Goal: Information Seeking & Learning: Learn about a topic

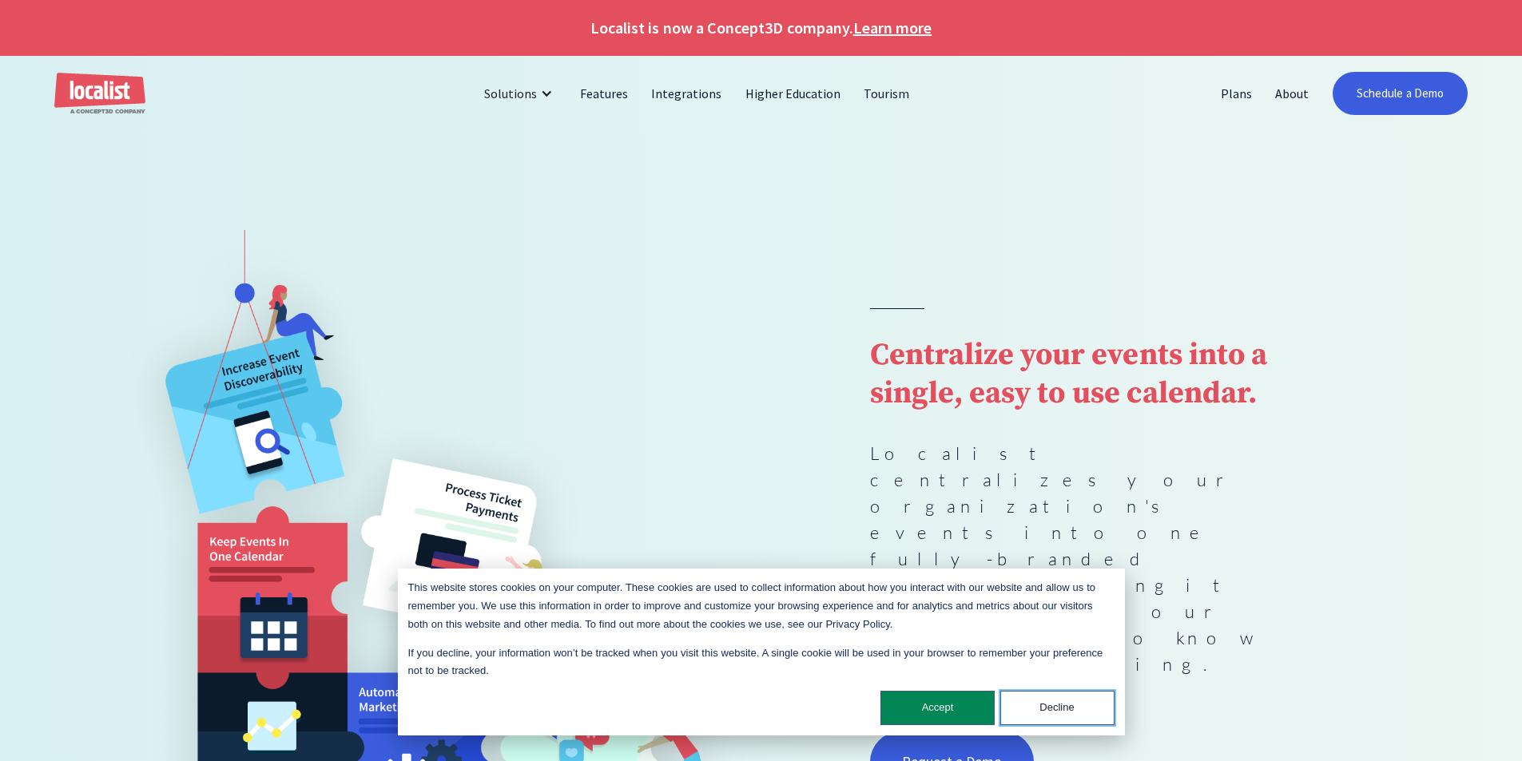
click at [1059, 717] on button "Decline" at bounding box center [1057, 708] width 114 height 34
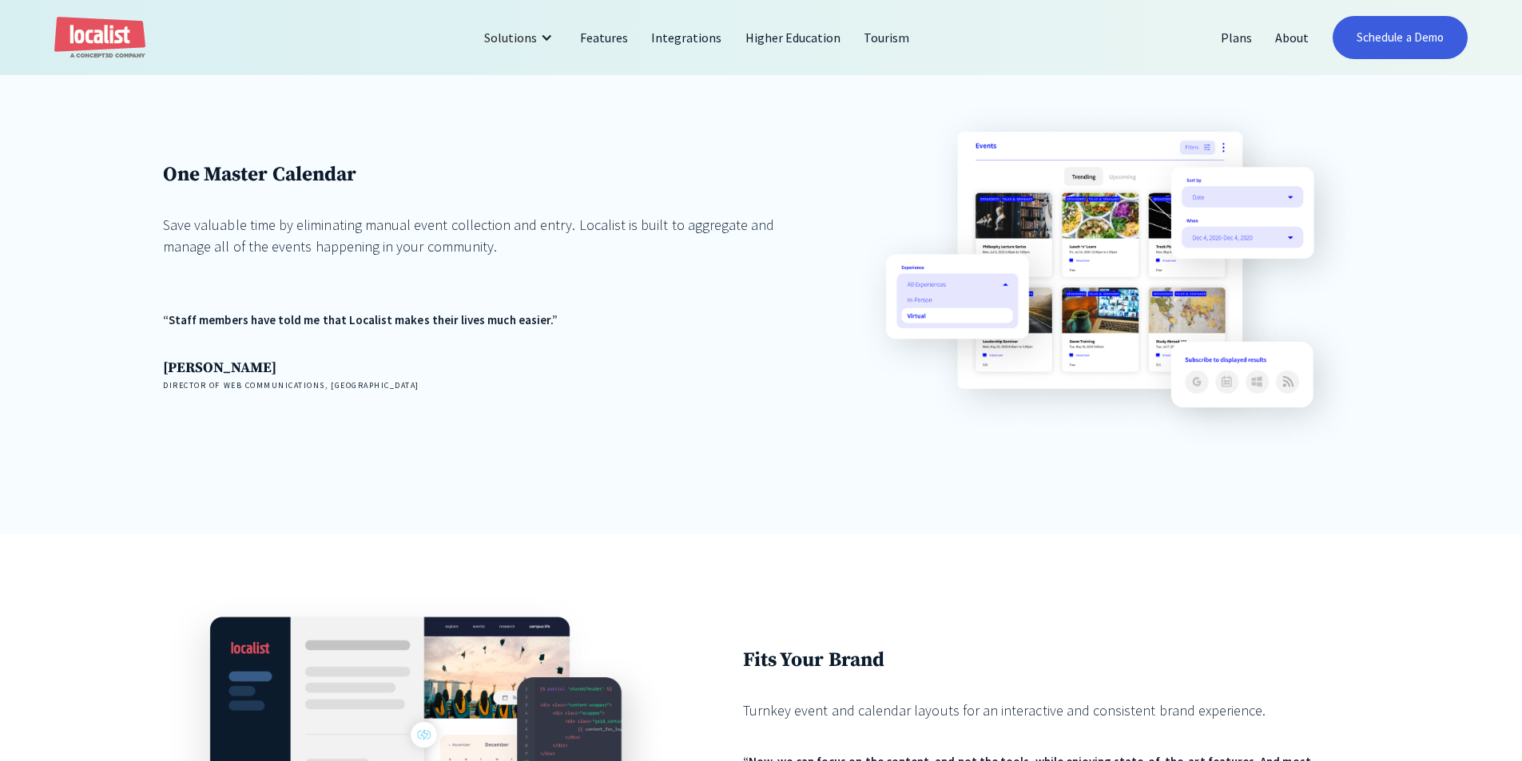
scroll to position [1758, 0]
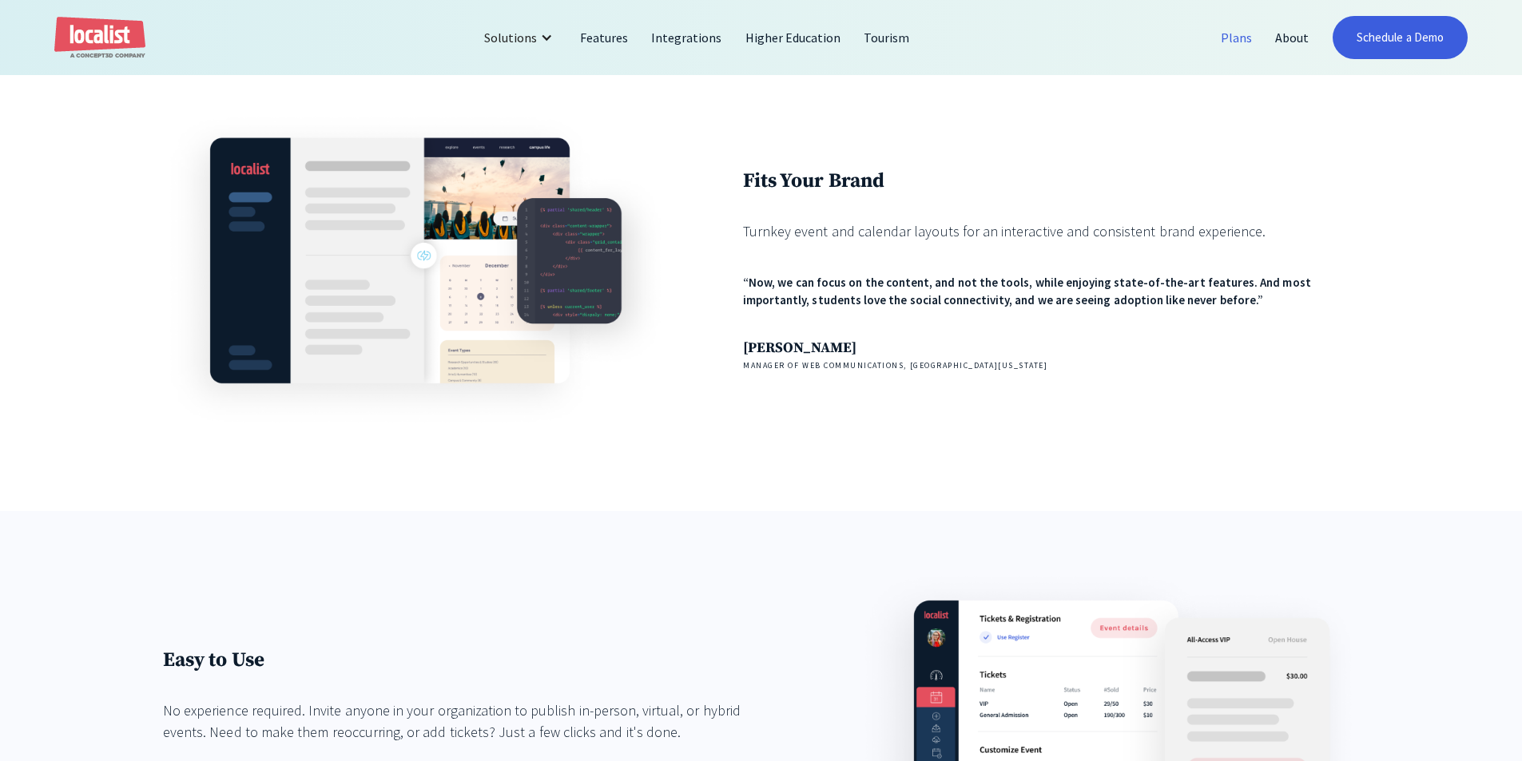
click at [1227, 48] on link "Plans" at bounding box center [1237, 37] width 54 height 38
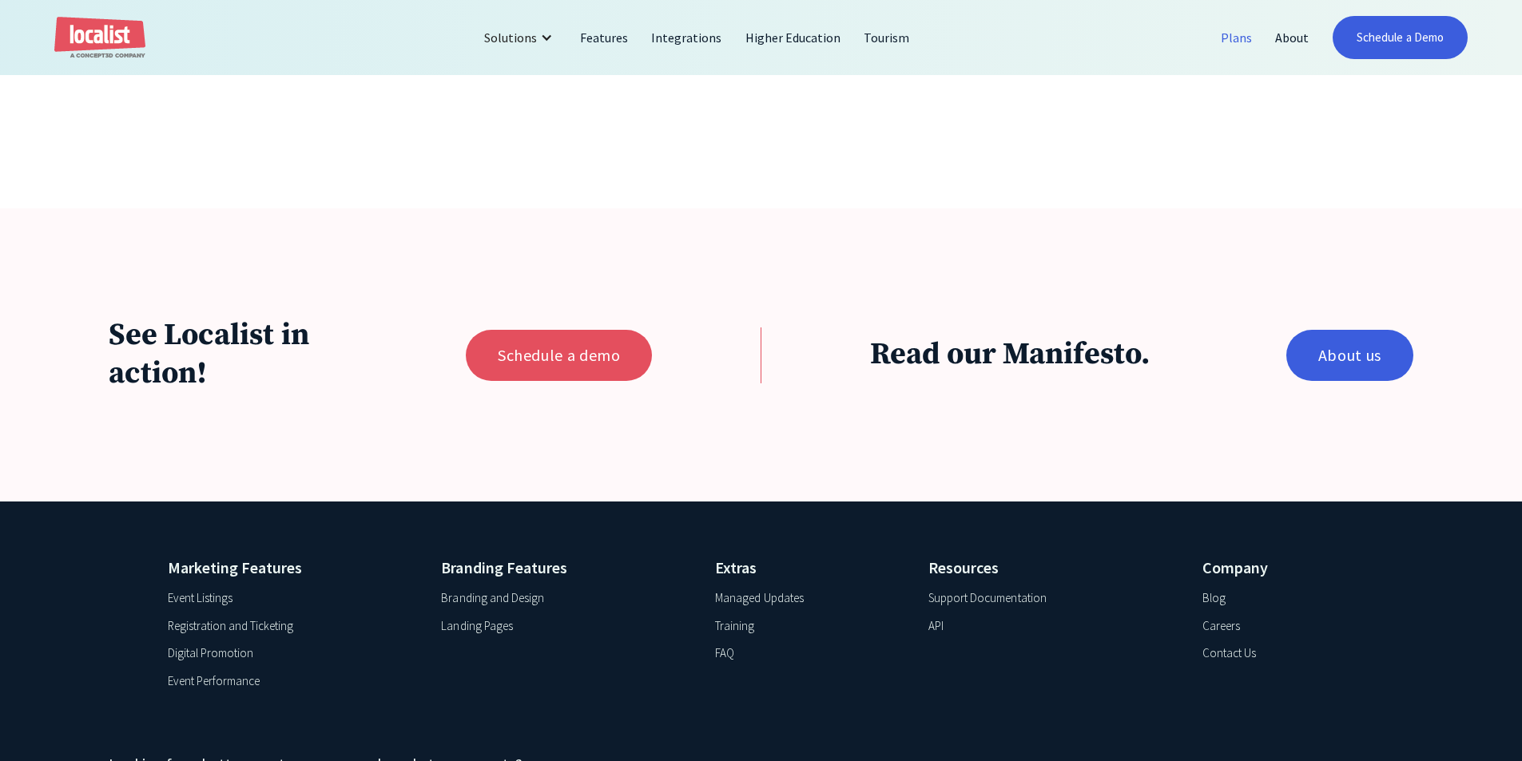
scroll to position [1678, 0]
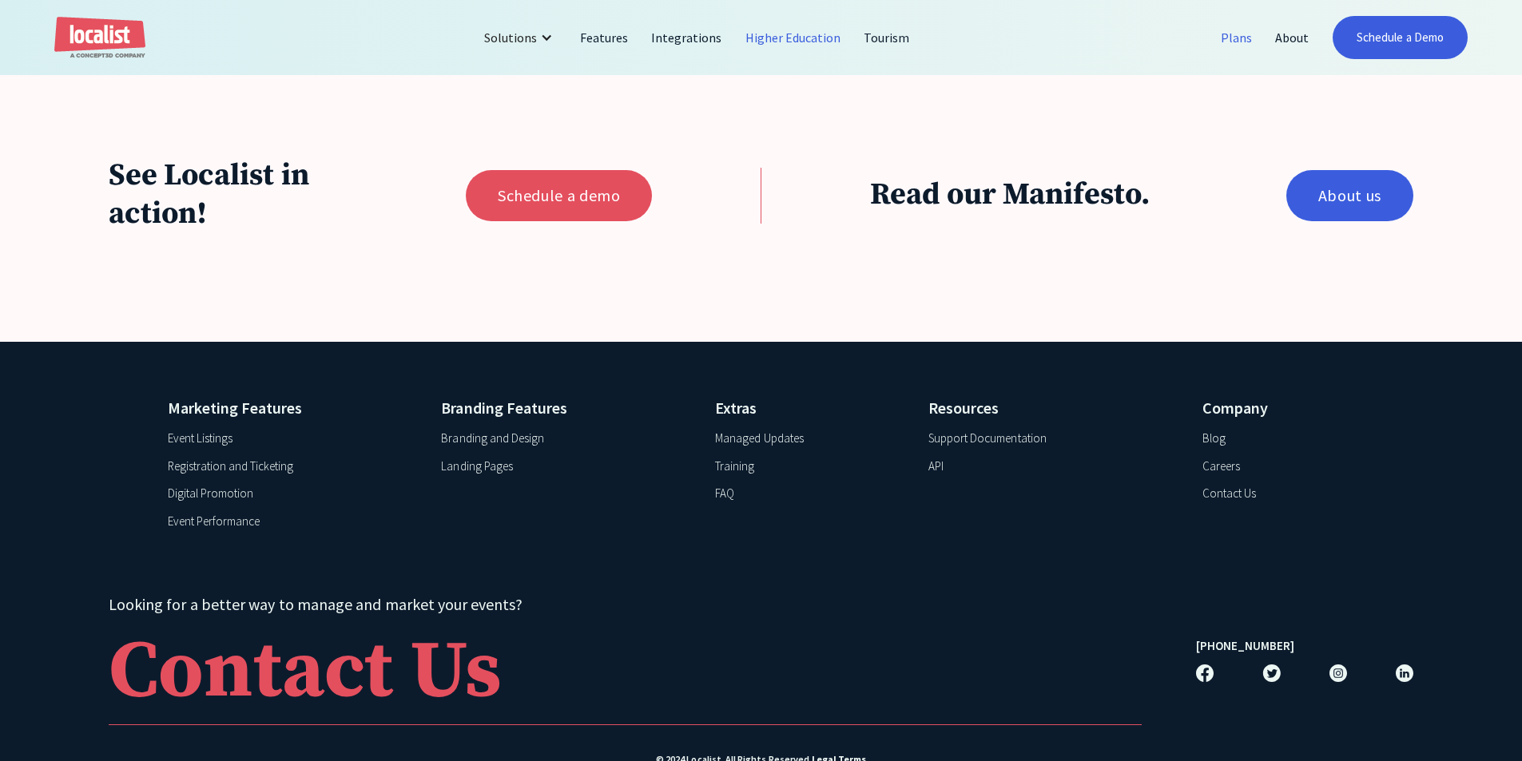
click at [809, 46] on link "Higher Education" at bounding box center [793, 37] width 119 height 38
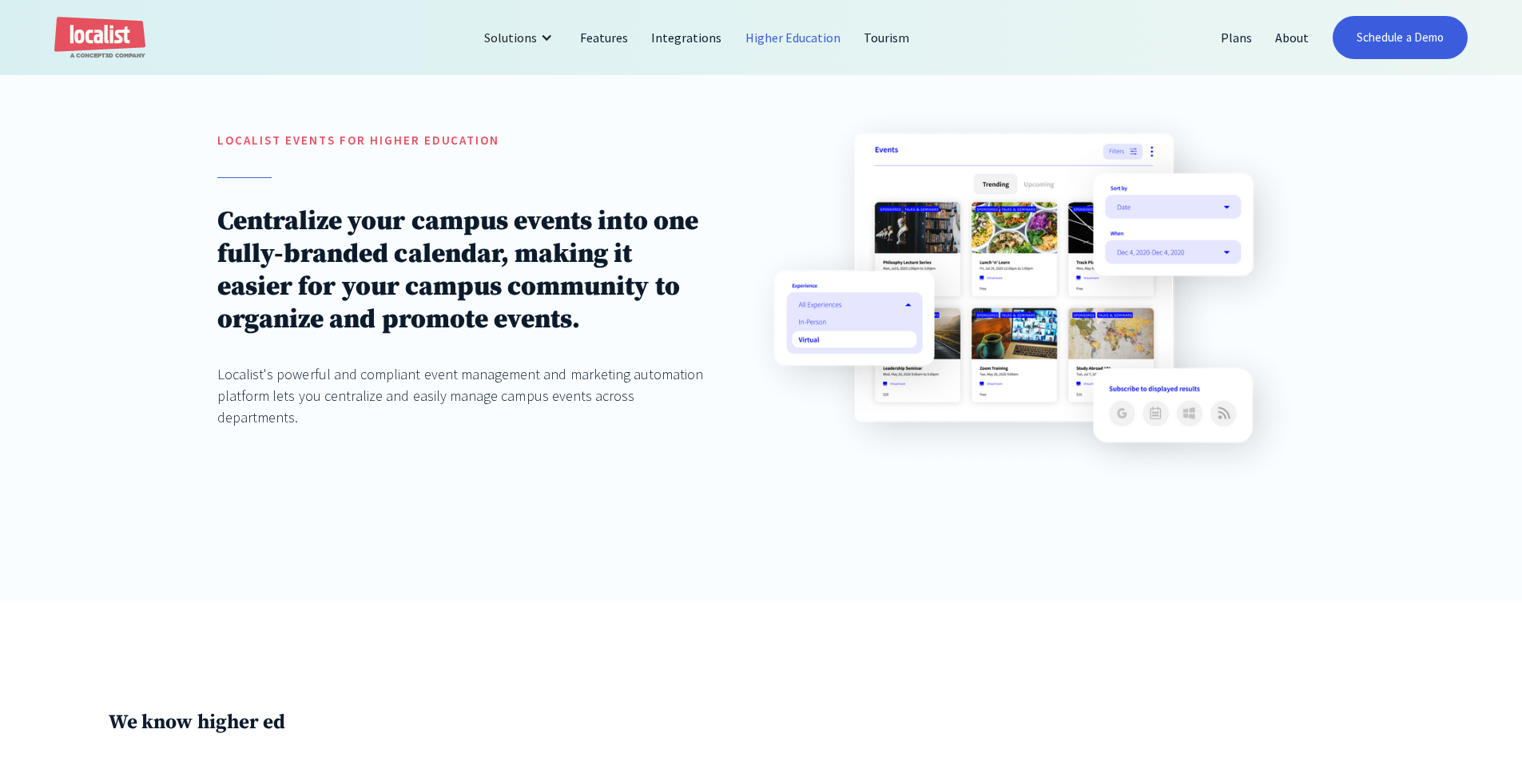
scroll to position [639, 0]
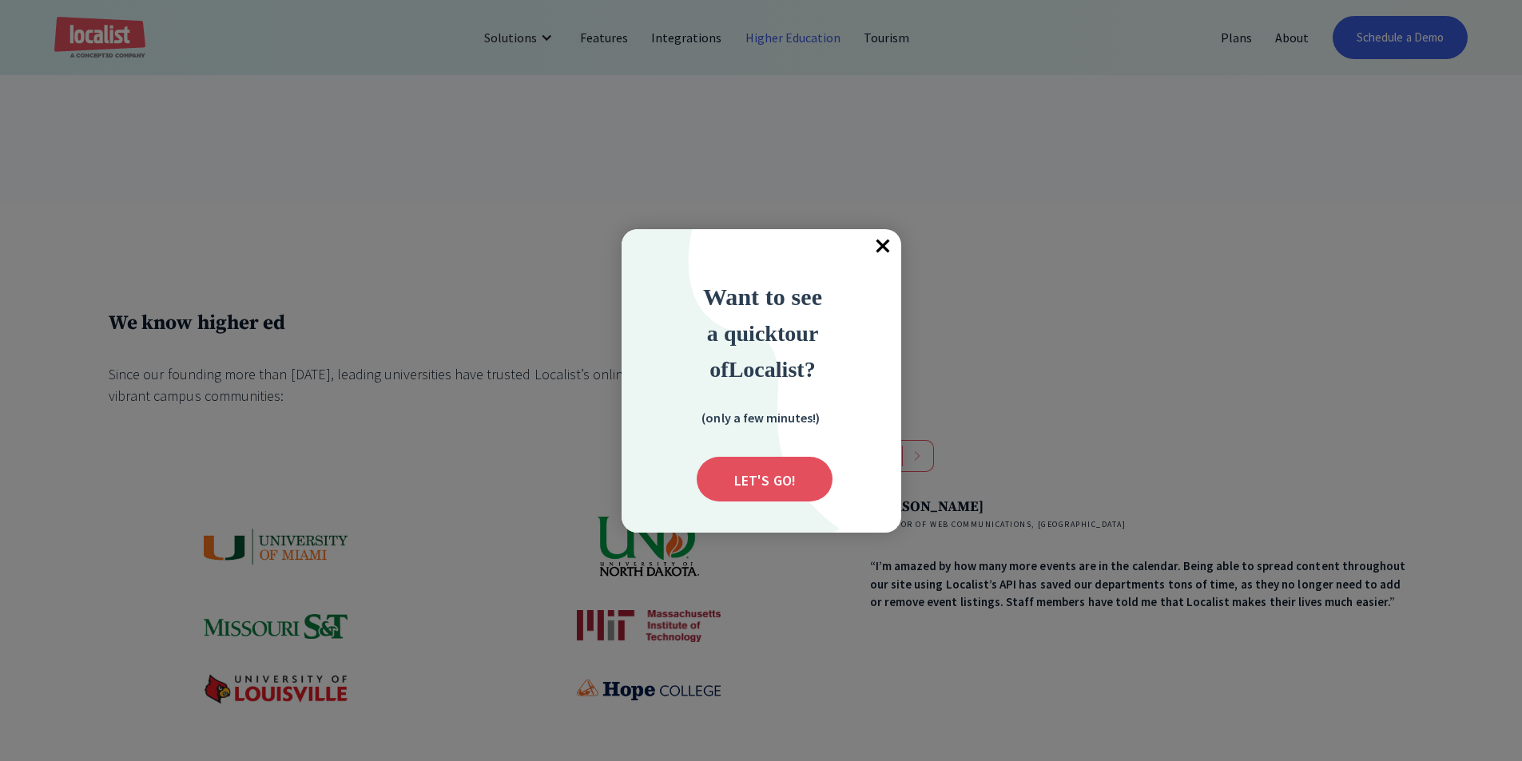
click at [880, 252] on span "×" at bounding box center [883, 246] width 35 height 35
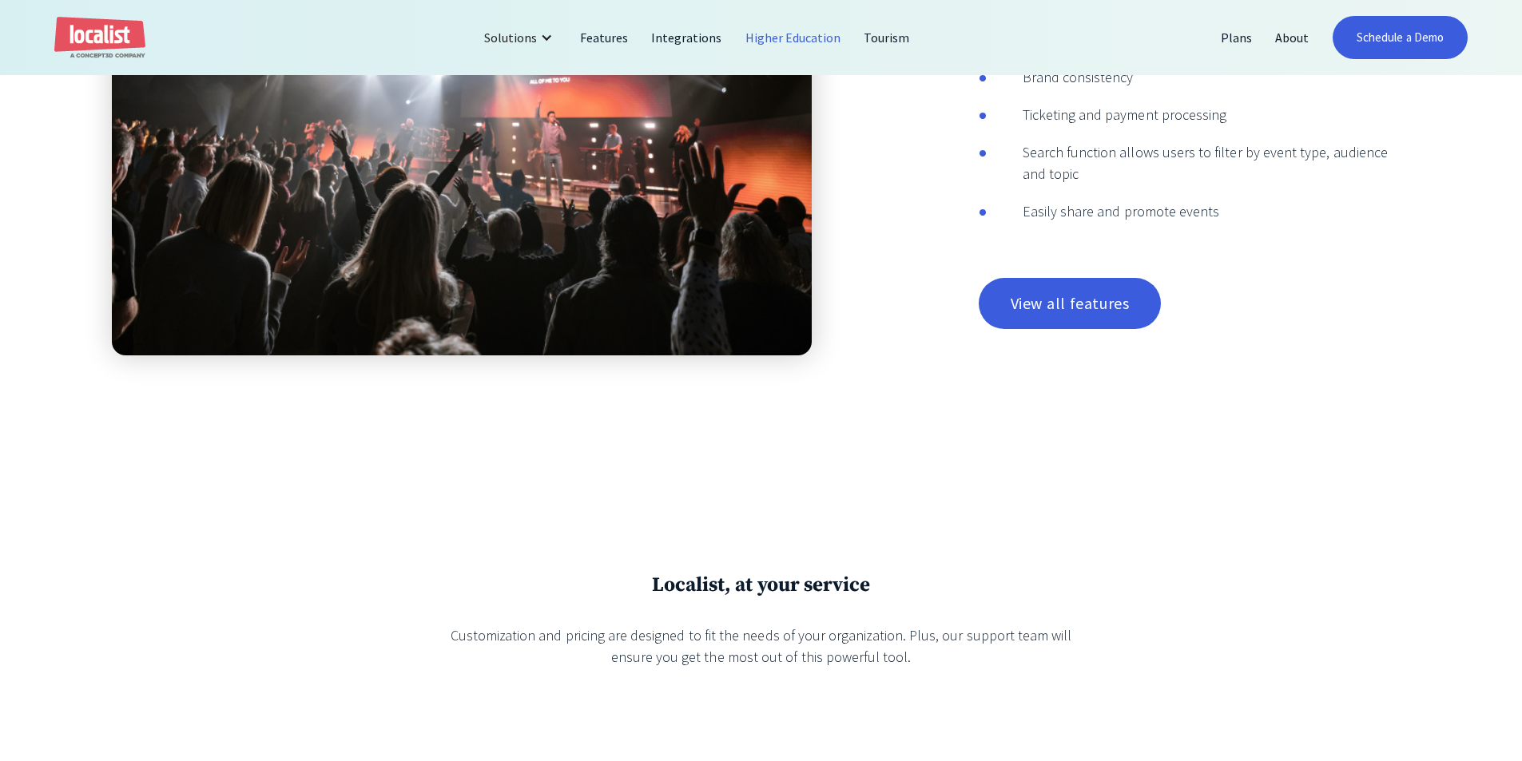
scroll to position [3995, 0]
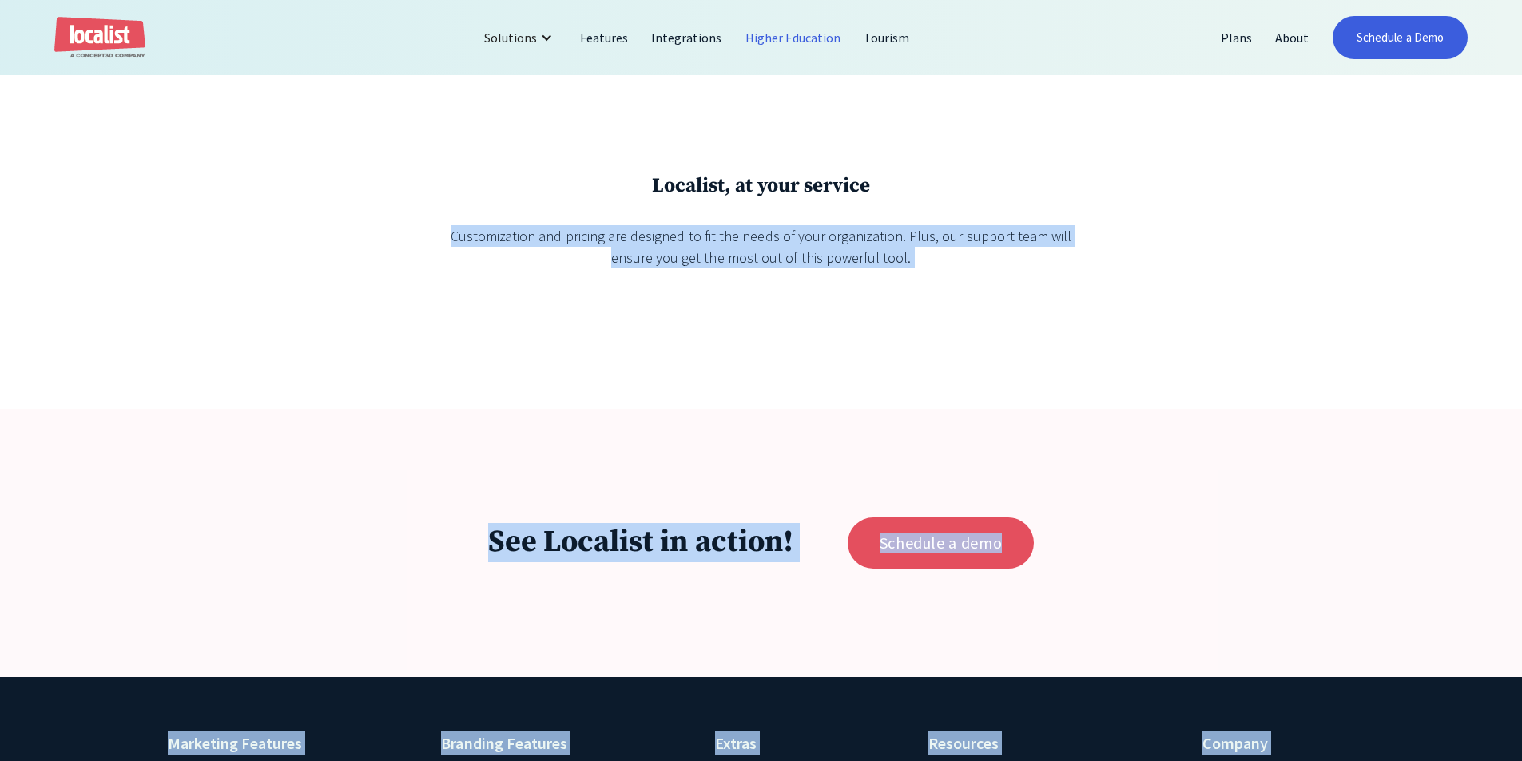
drag, startPoint x: 1521, startPoint y: 635, endPoint x: 1474, endPoint y: 128, distance: 509.5
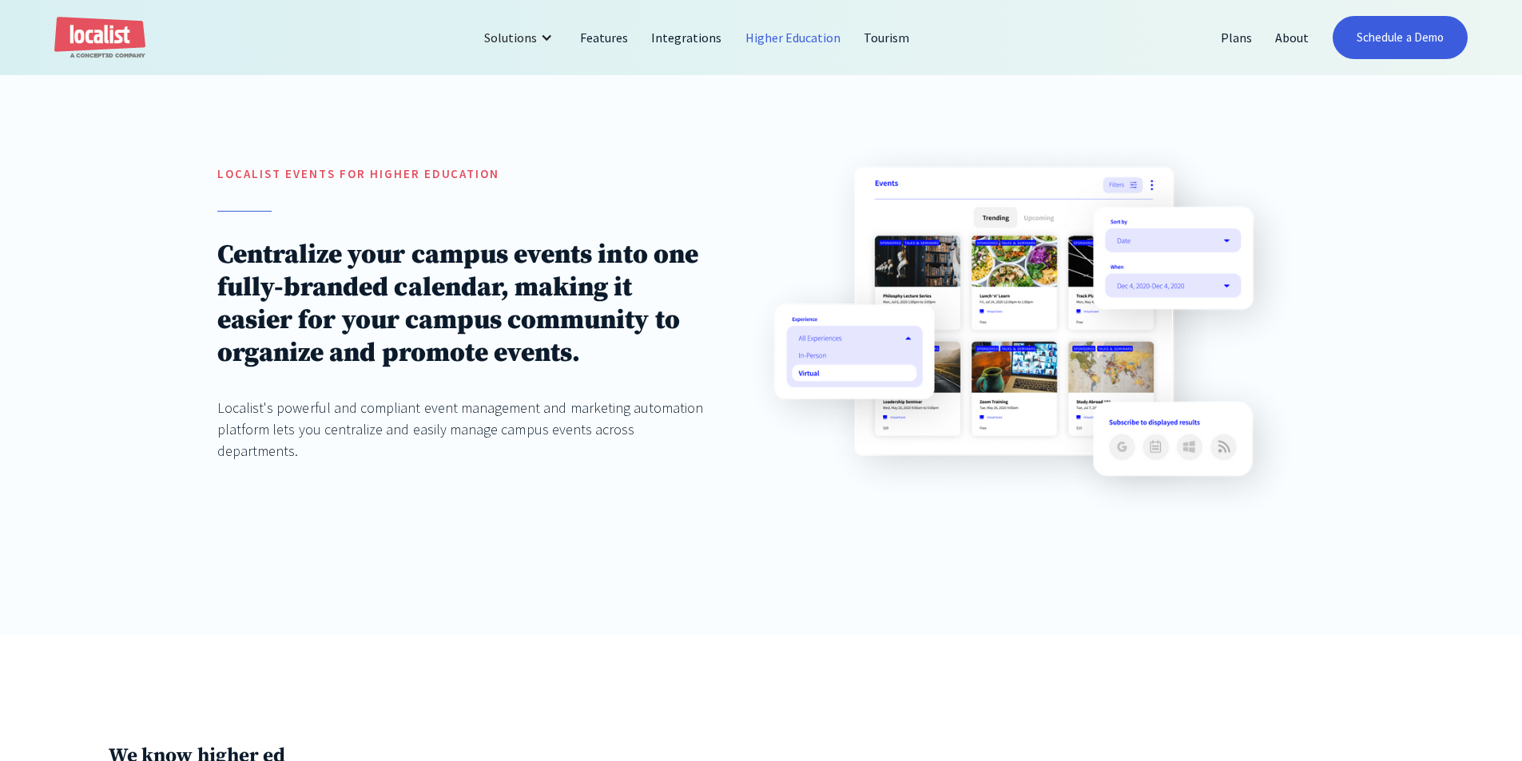
scroll to position [0, 0]
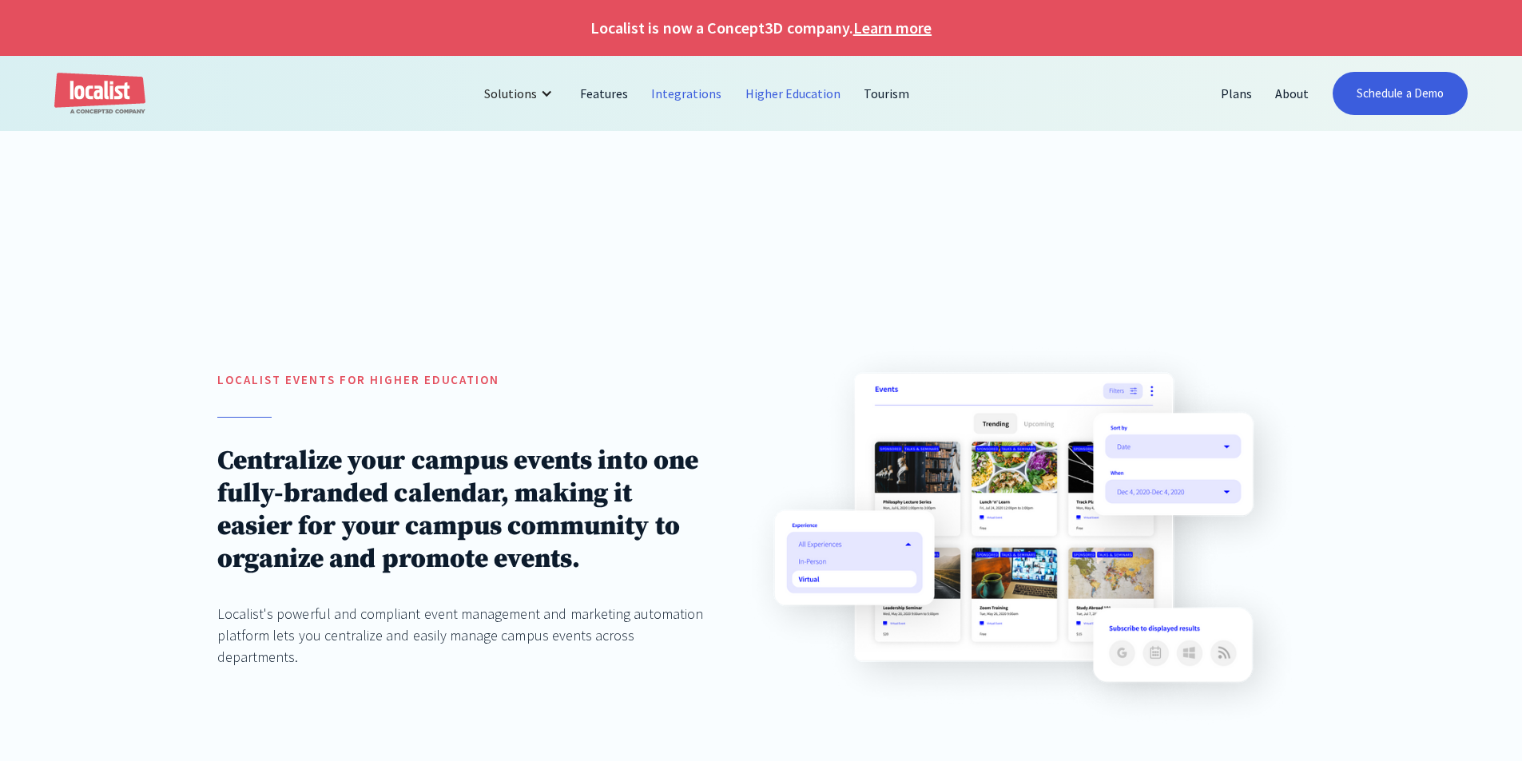
click at [685, 89] on link "Integrations" at bounding box center [686, 93] width 93 height 38
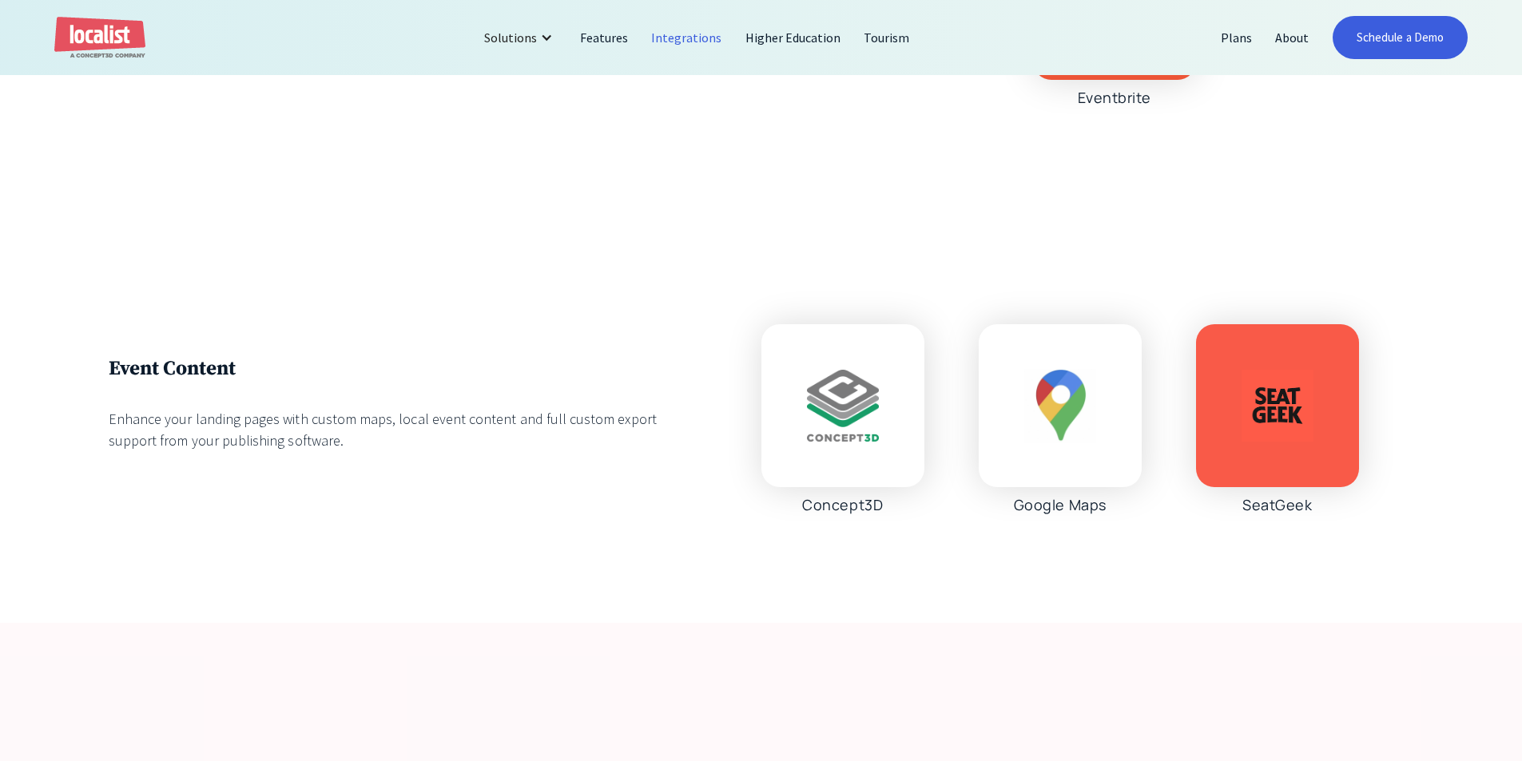
scroll to position [5832, 0]
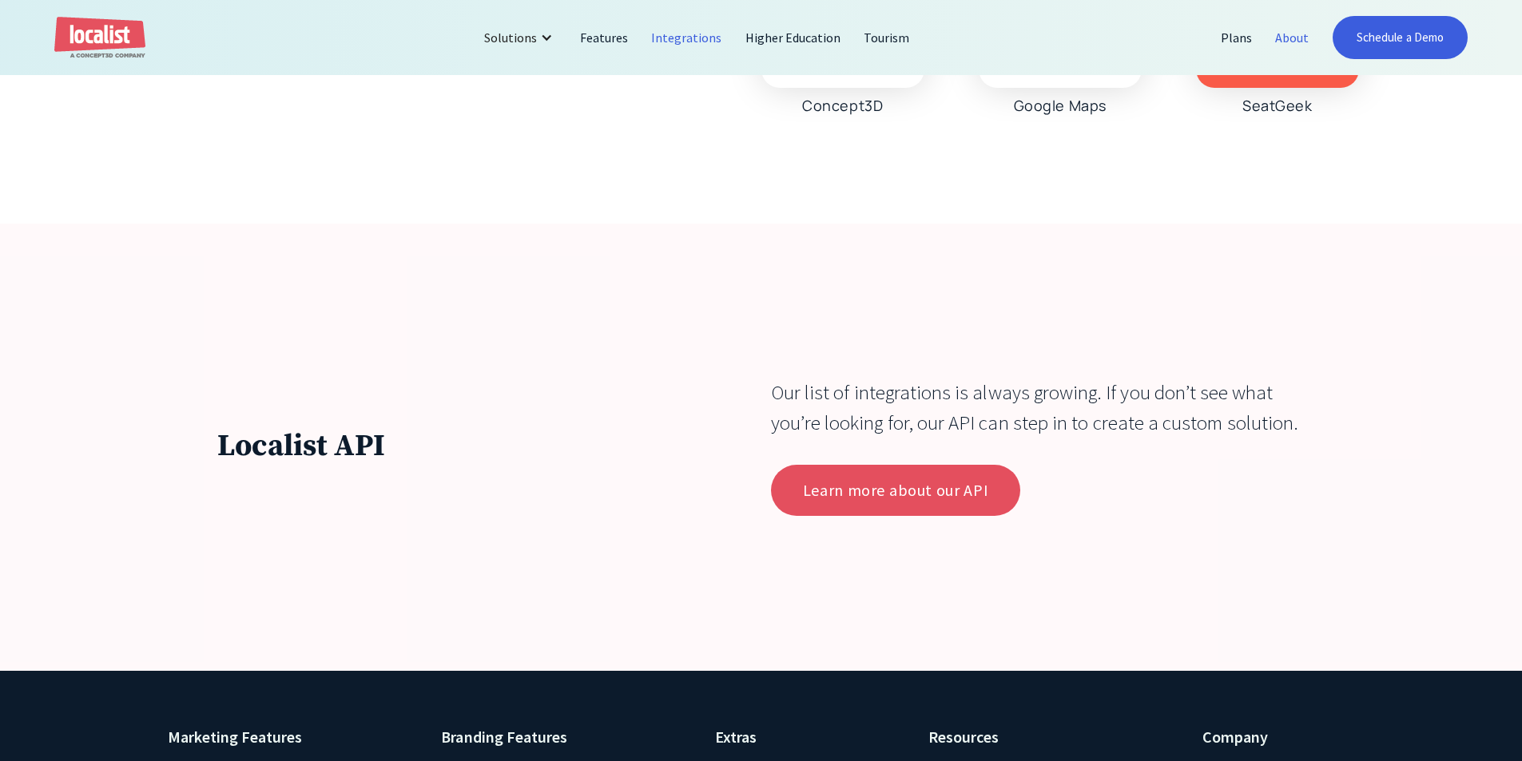
click at [1288, 42] on link "About" at bounding box center [1292, 37] width 57 height 38
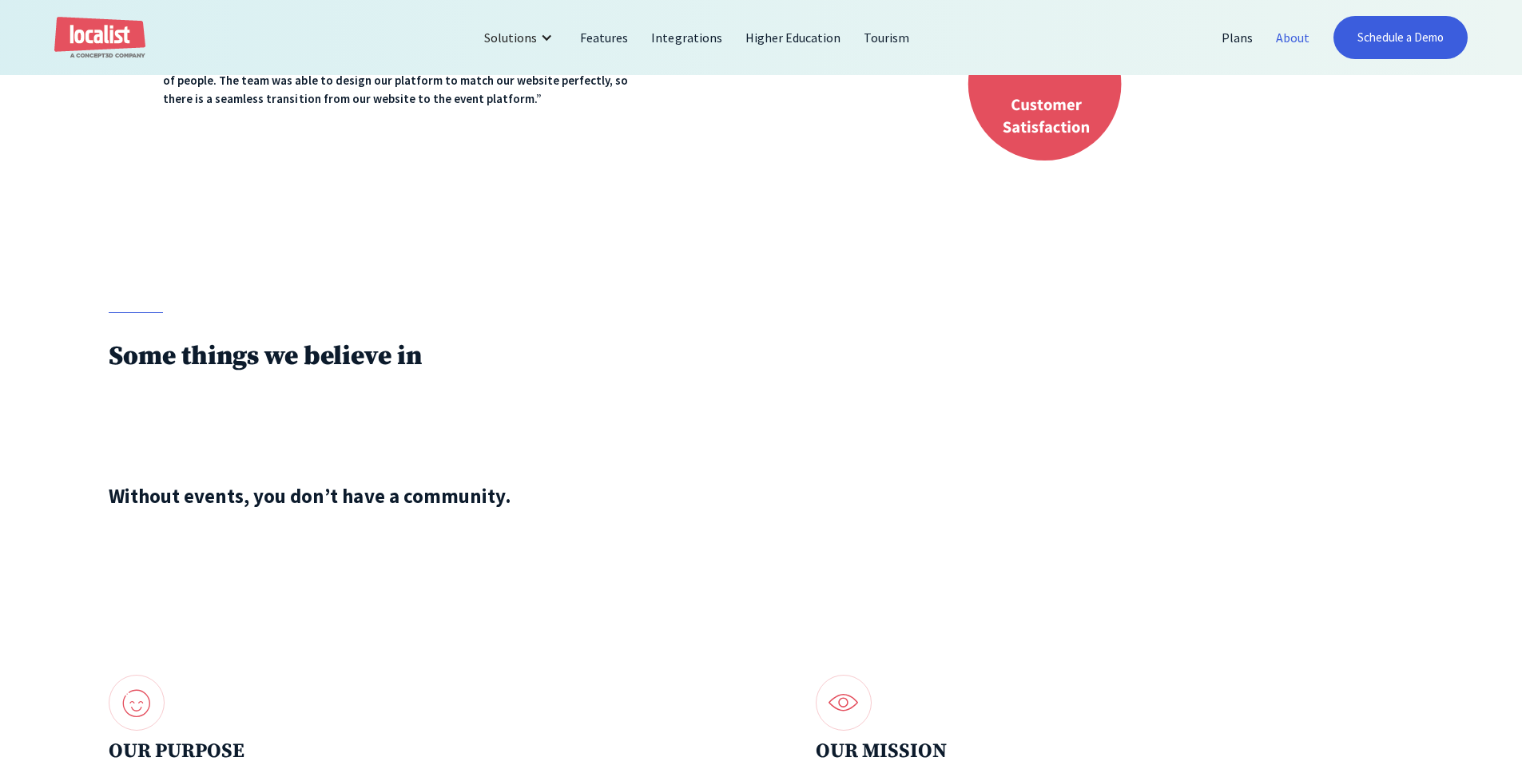
scroll to position [1598, 0]
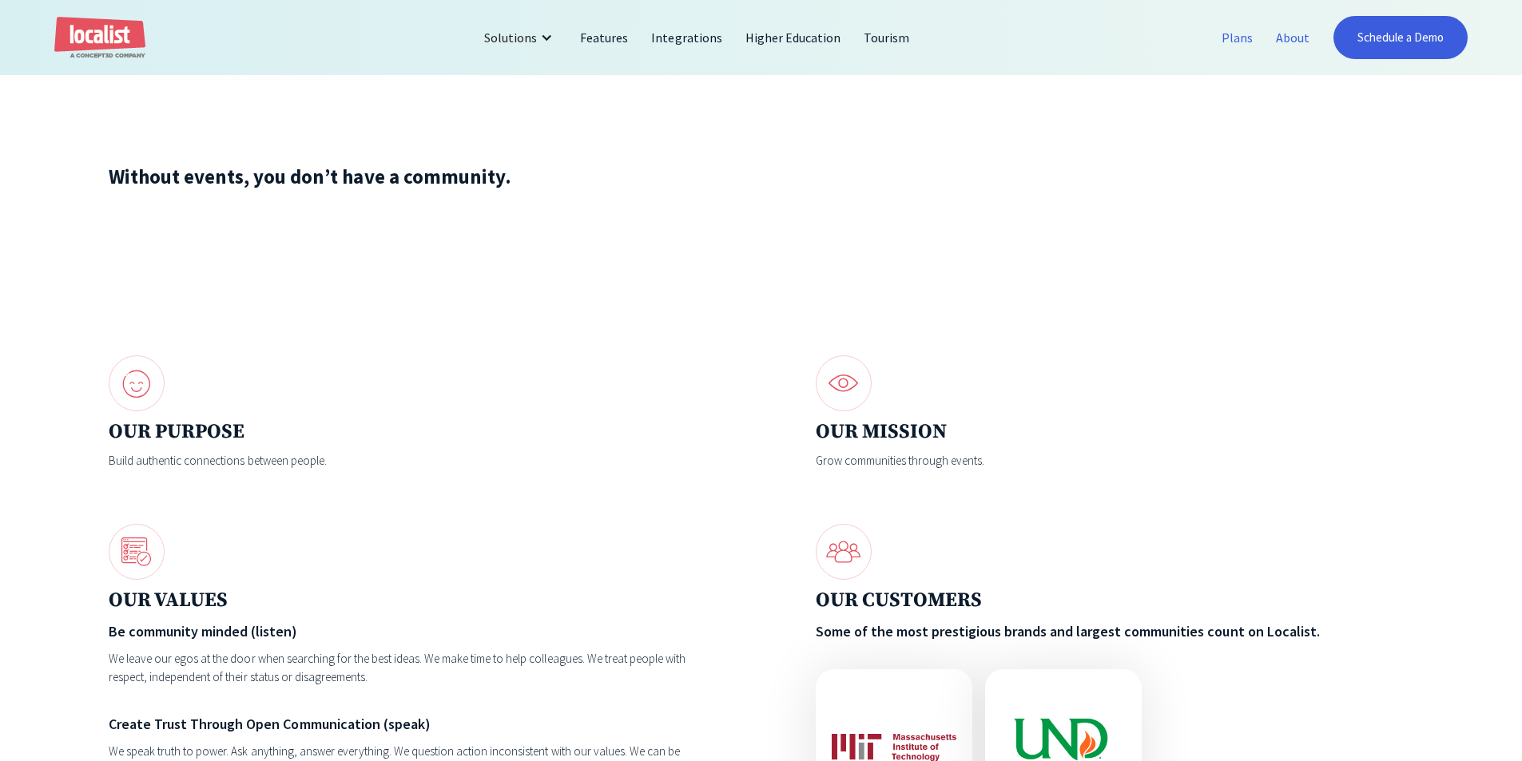
click at [1230, 38] on link "Plans" at bounding box center [1237, 37] width 54 height 38
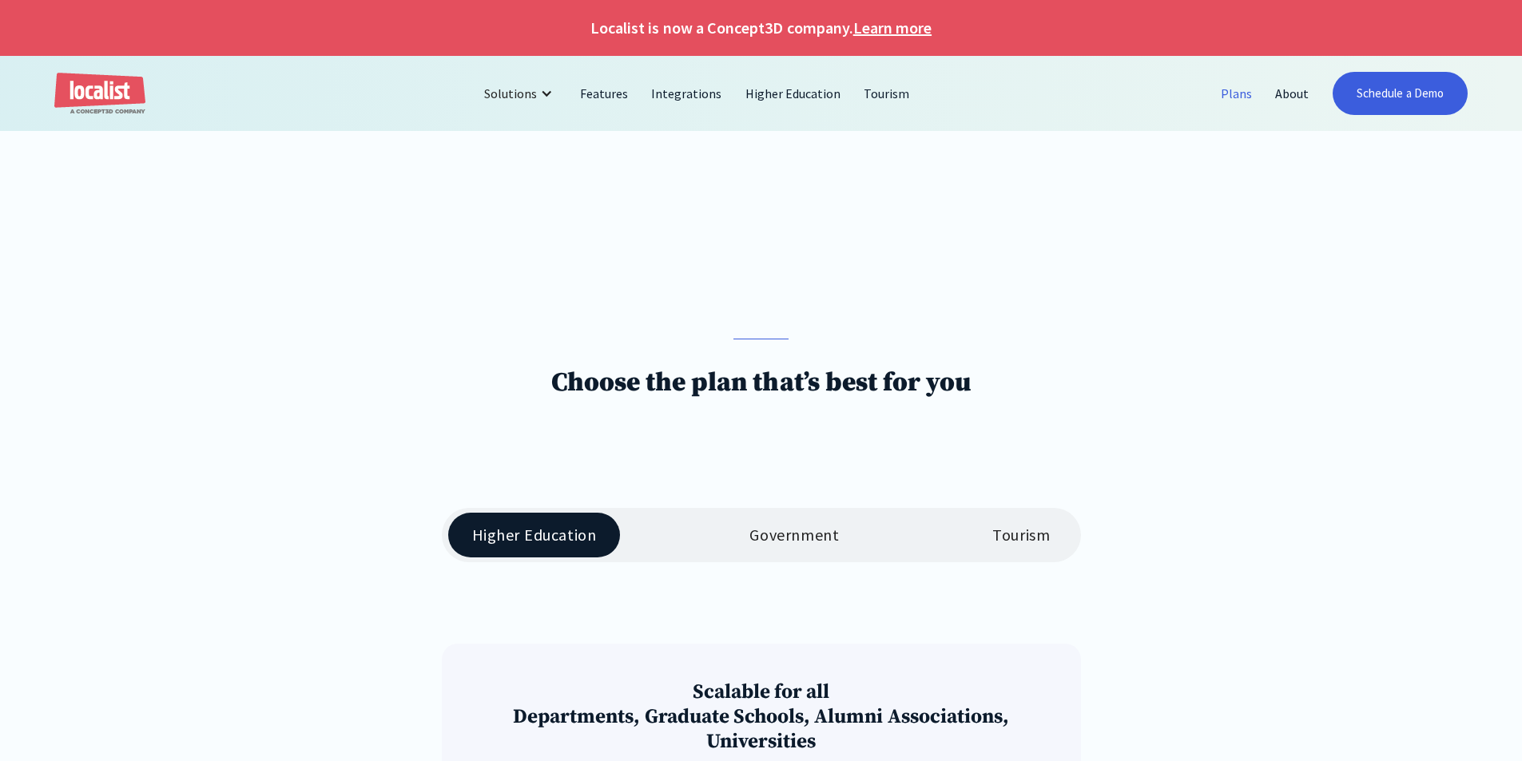
scroll to position [399, 0]
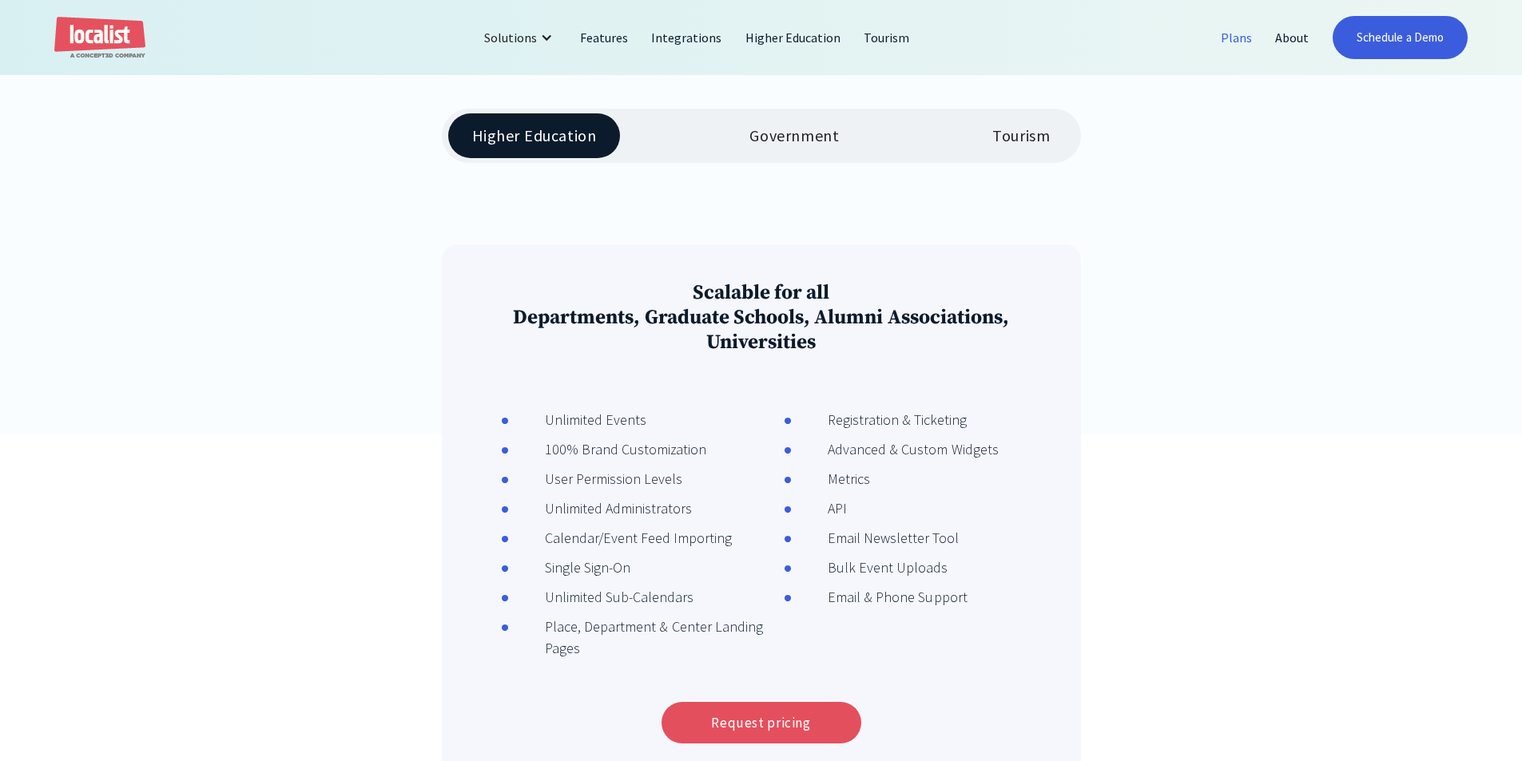
click at [1014, 145] on div "Tourism" at bounding box center [1021, 135] width 58 height 19
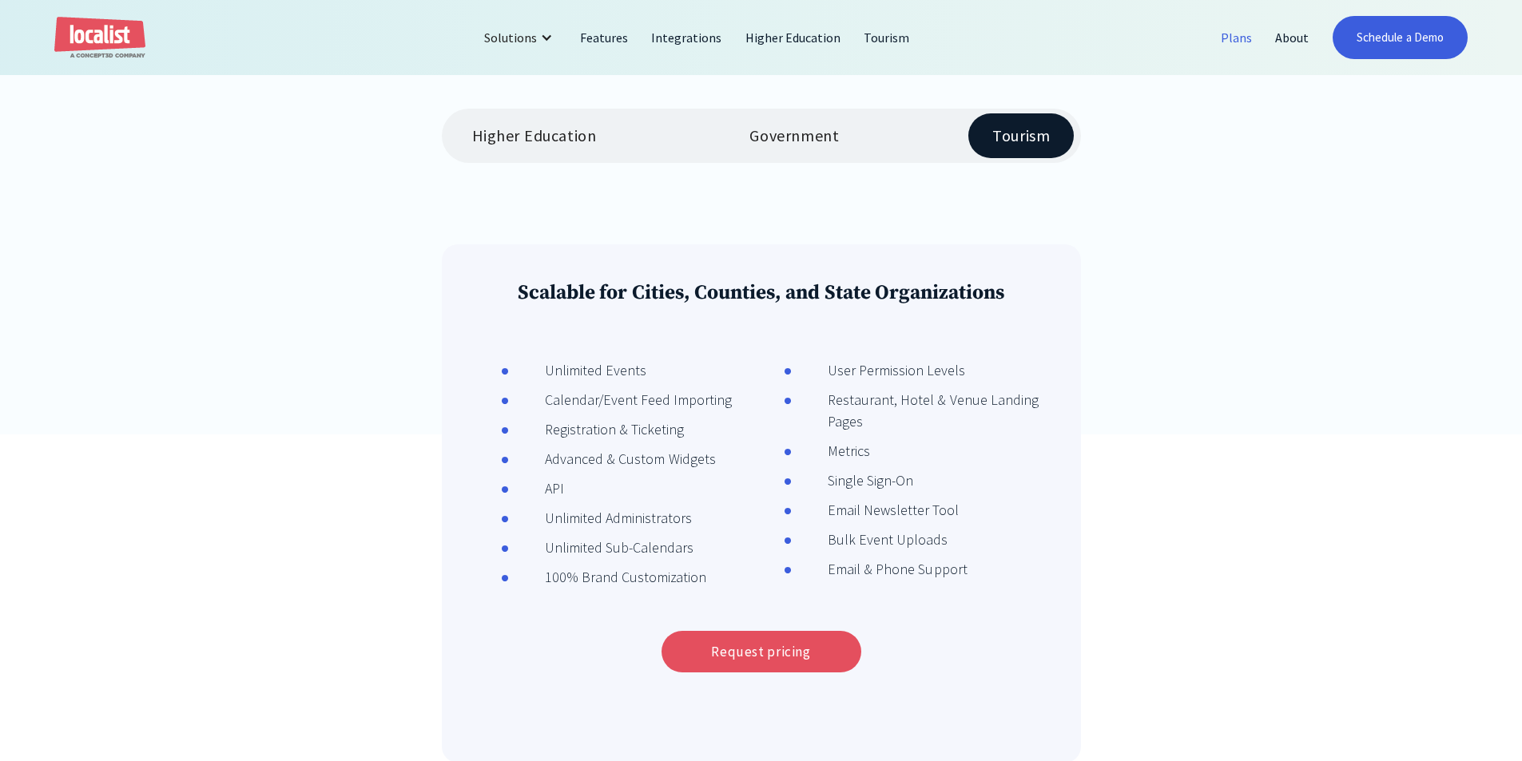
click at [813, 145] on div "Government" at bounding box center [793, 135] width 89 height 19
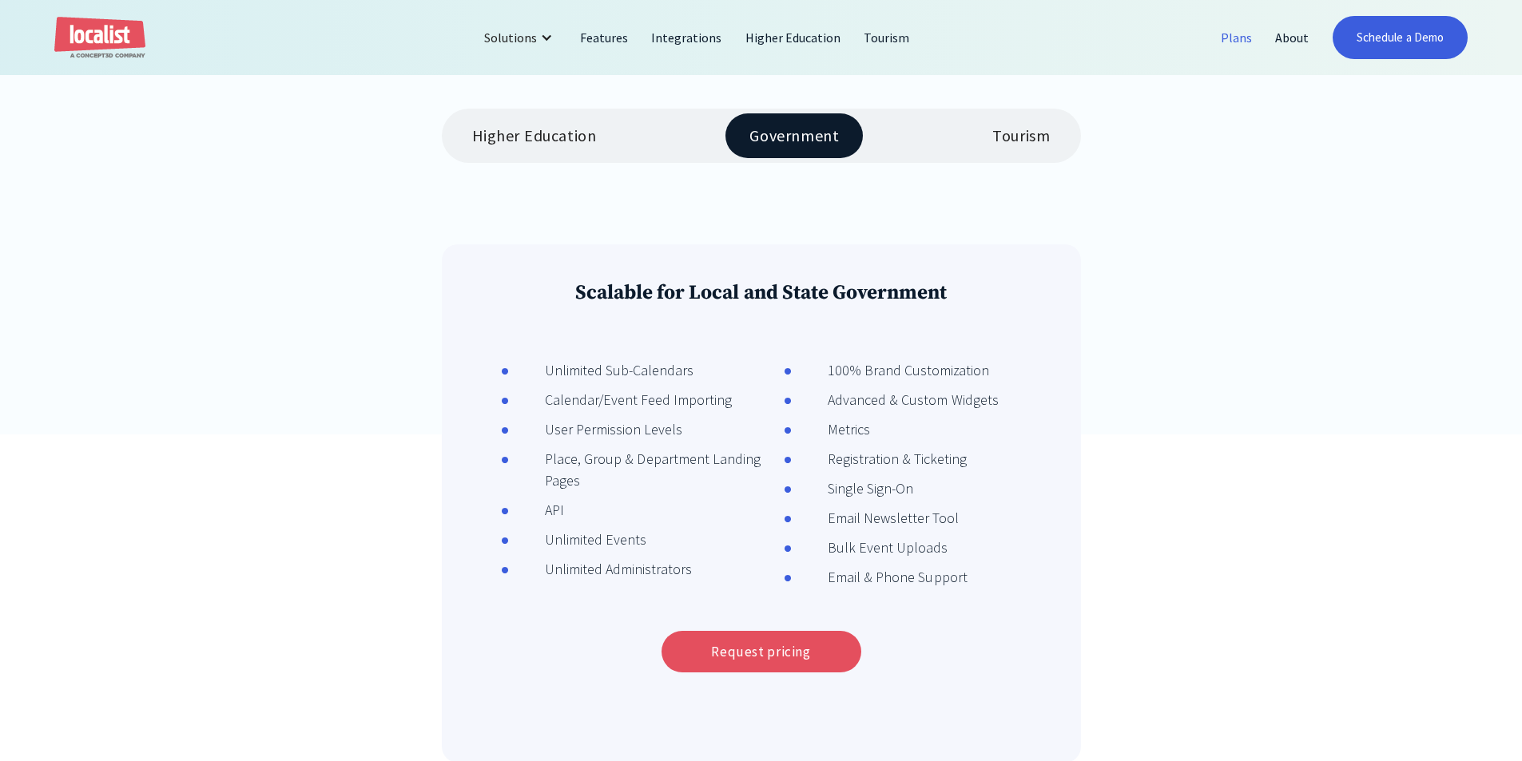
click at [542, 153] on link "Higher Education" at bounding box center [534, 135] width 173 height 45
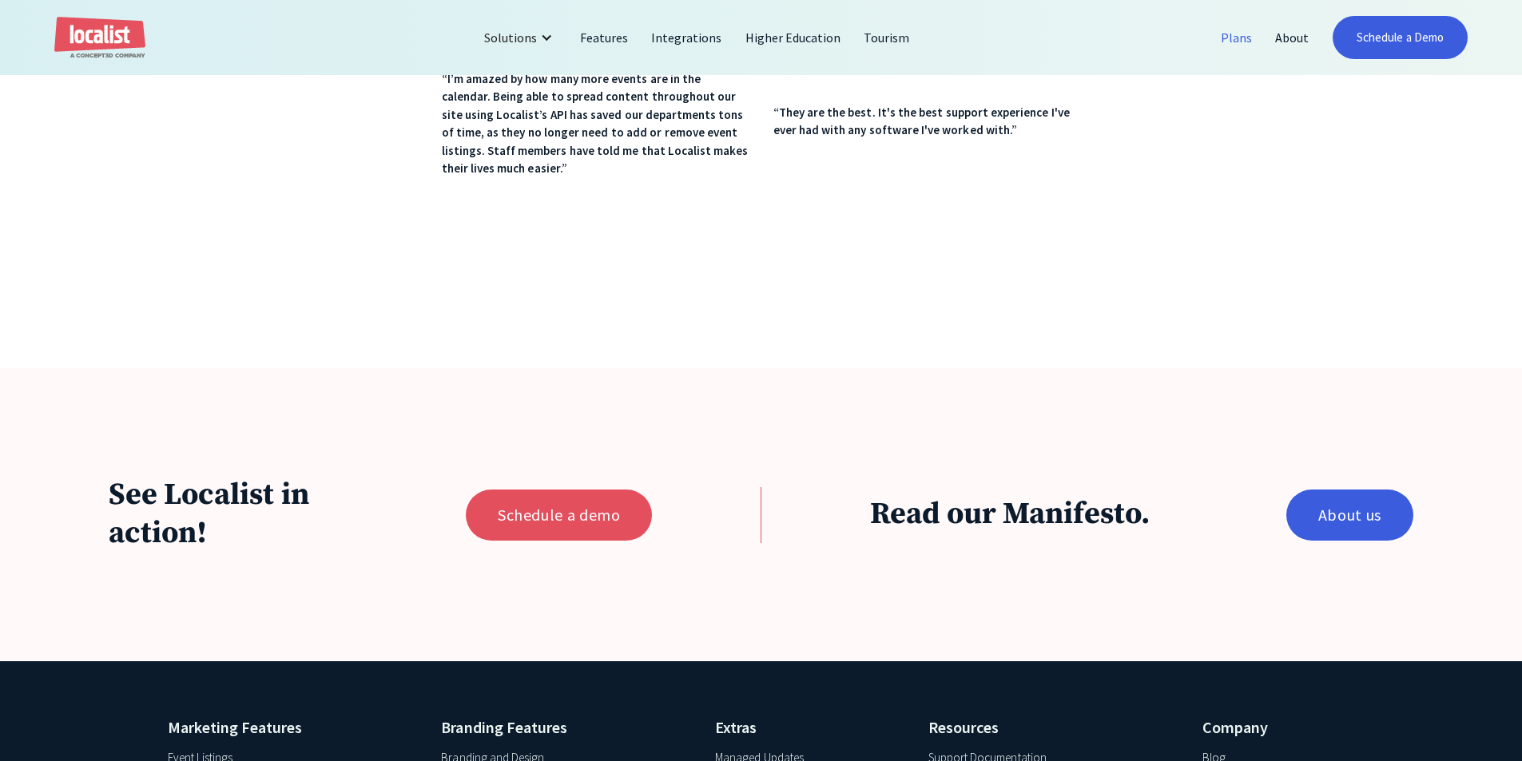
scroll to position [1518, 0]
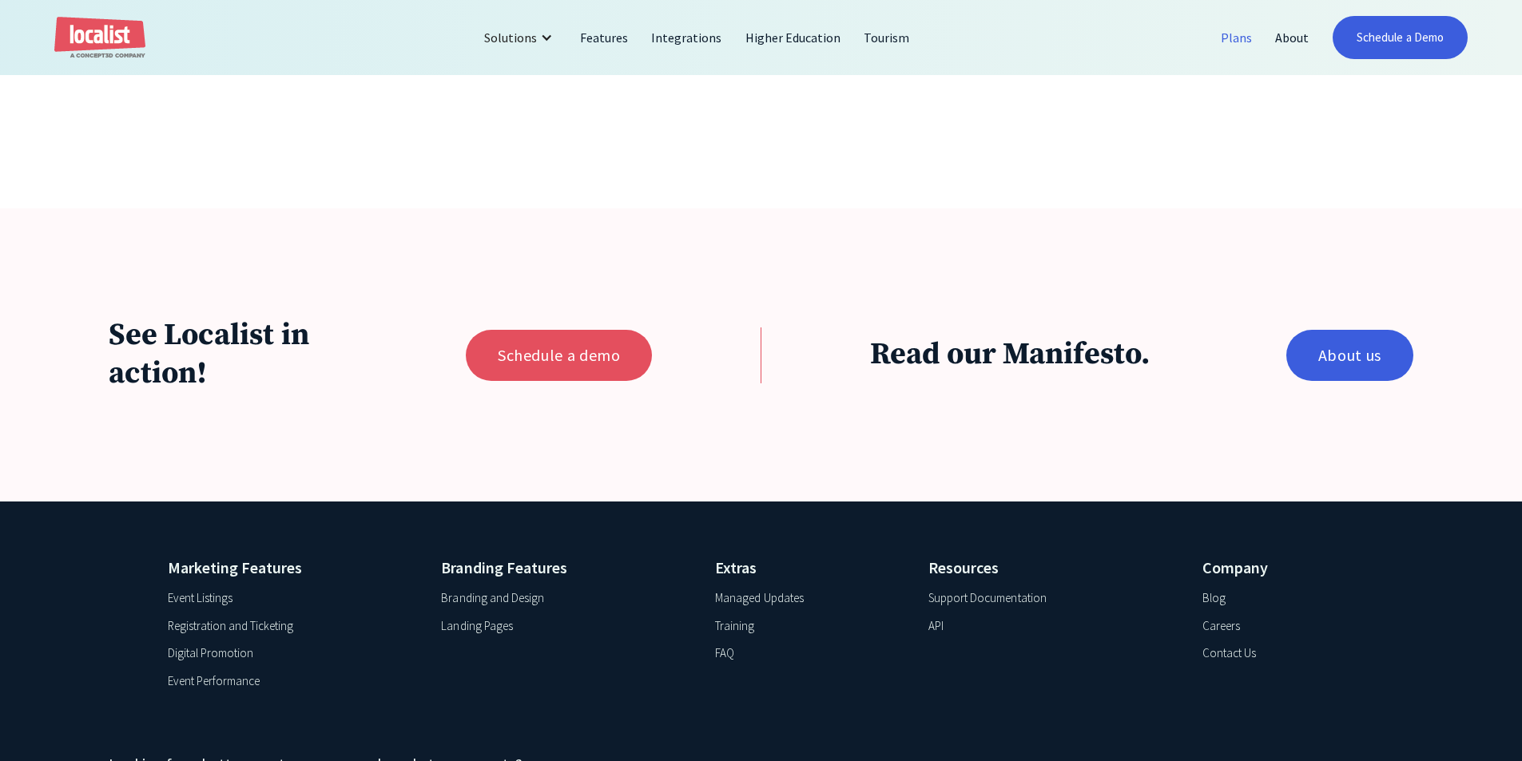
click at [198, 608] on div "Event Listings" at bounding box center [200, 599] width 65 height 18
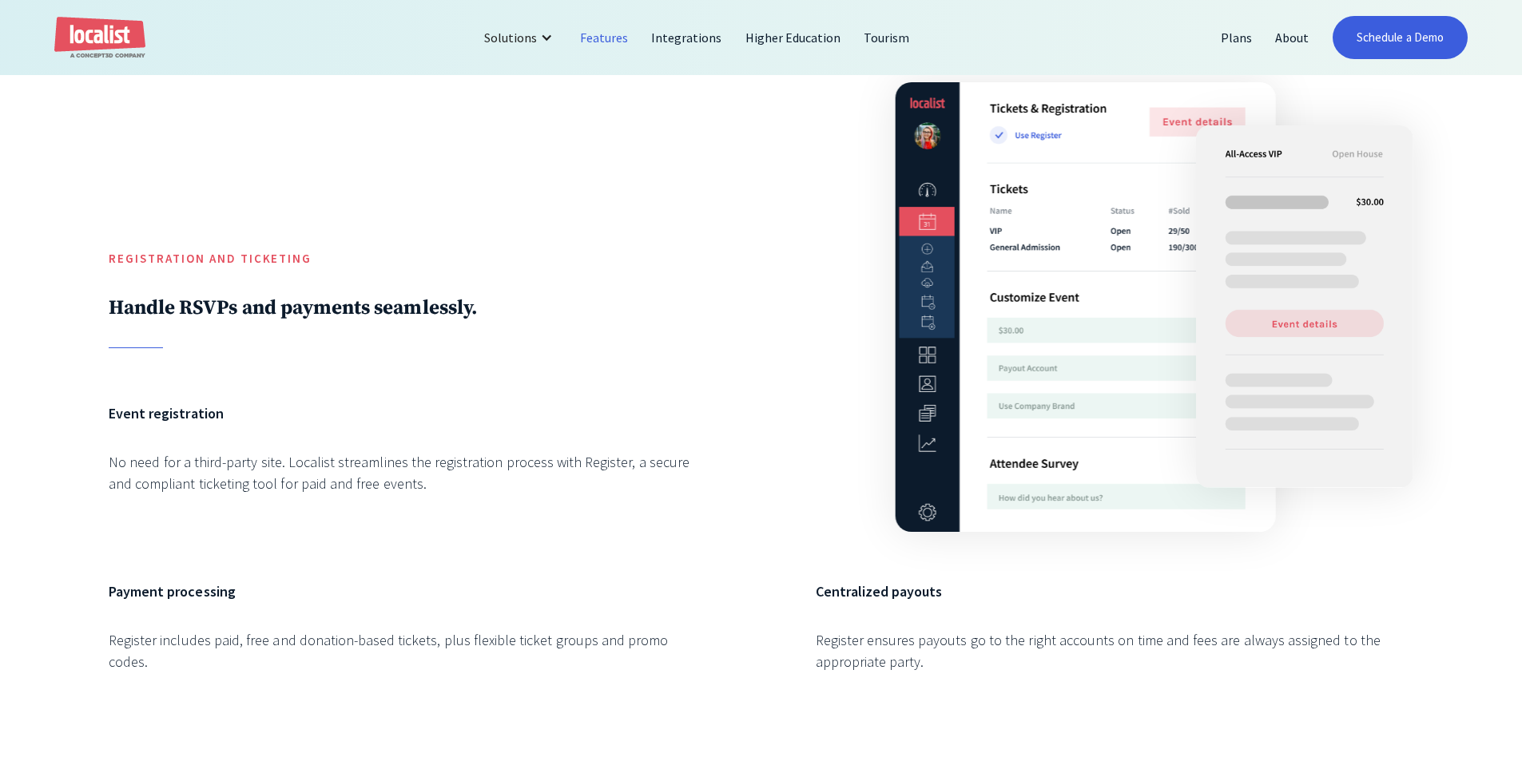
scroll to position [4101, 0]
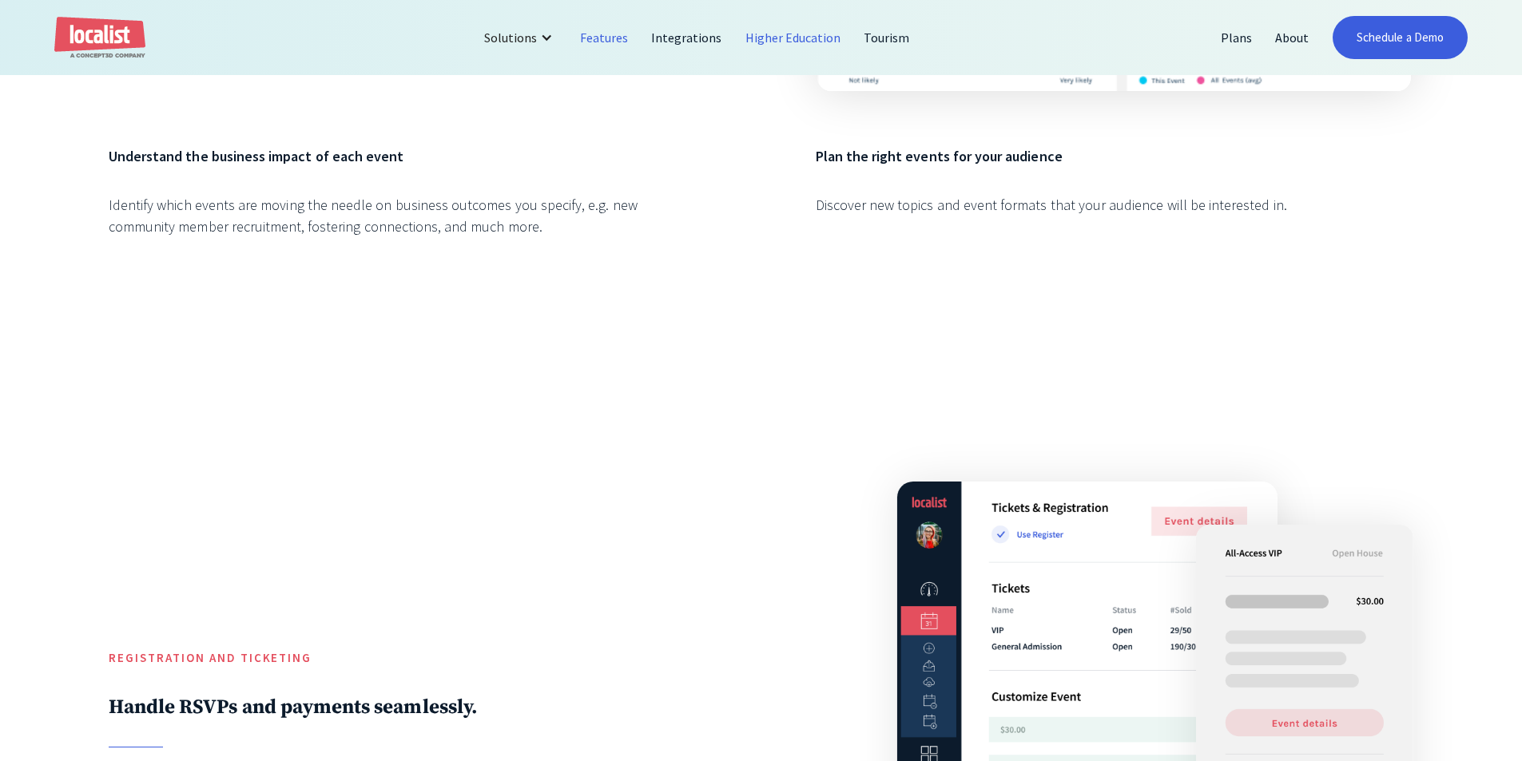
click at [798, 26] on link "Higher Education" at bounding box center [793, 37] width 119 height 38
